Goal: Task Accomplishment & Management: Manage account settings

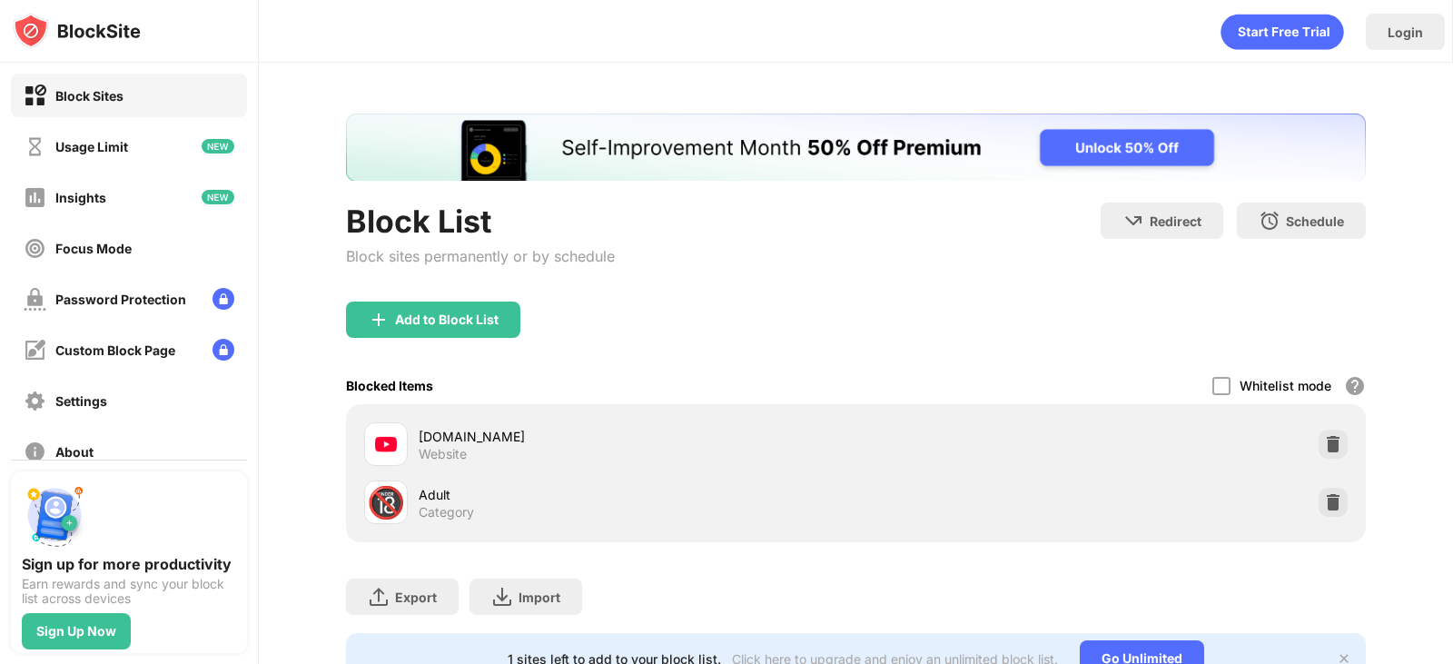
click at [1312, 429] on div "[DOMAIN_NAME] Website" at bounding box center [856, 444] width 998 height 58
click at [1324, 440] on img at bounding box center [1333, 444] width 18 height 18
